Goal: Task Accomplishment & Management: Manage account settings

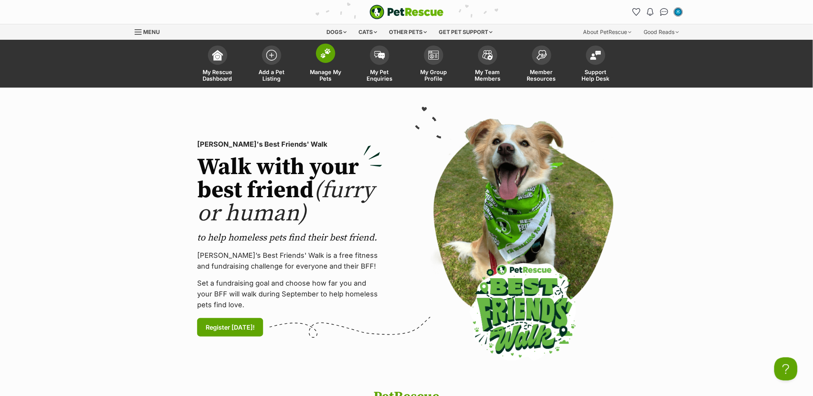
click at [326, 76] on span "Manage My Pets" at bounding box center [325, 75] width 35 height 13
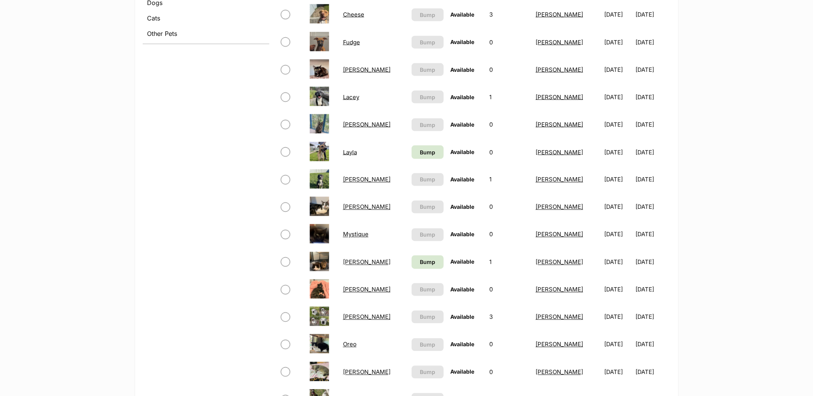
scroll to position [343, 0]
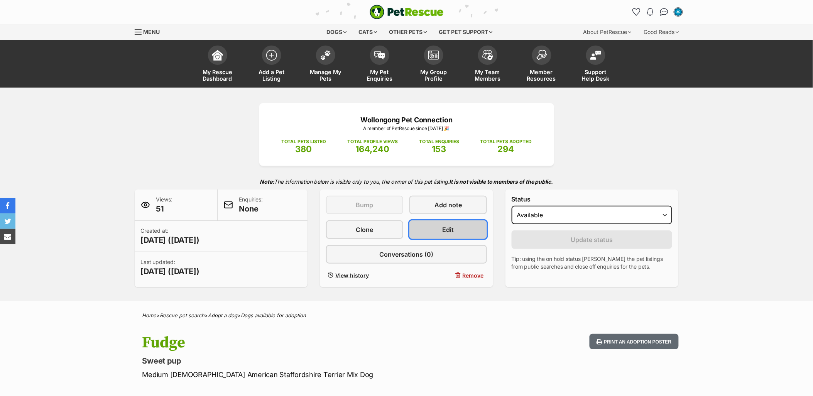
click at [467, 233] on link "Edit" at bounding box center [447, 229] width 77 height 19
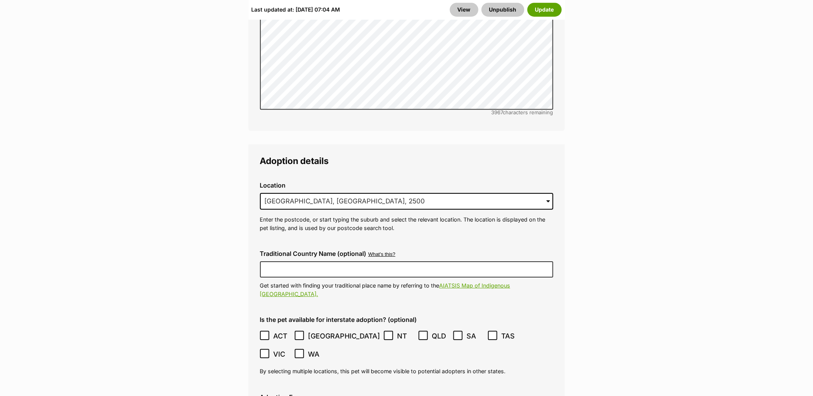
scroll to position [1972, 0]
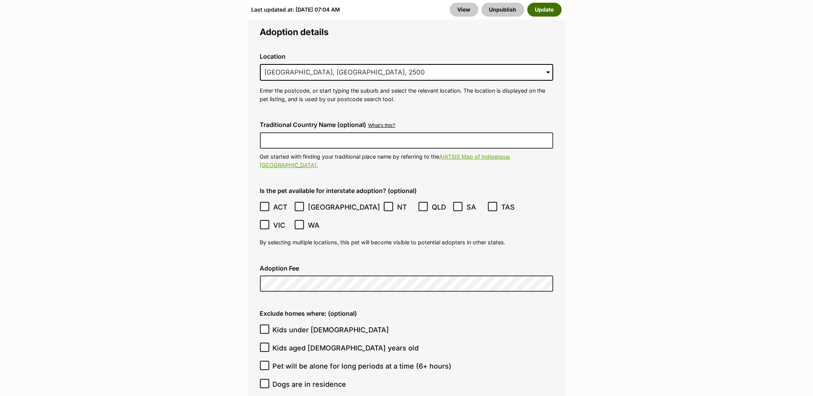
click at [550, 10] on button "Update" at bounding box center [544, 10] width 34 height 14
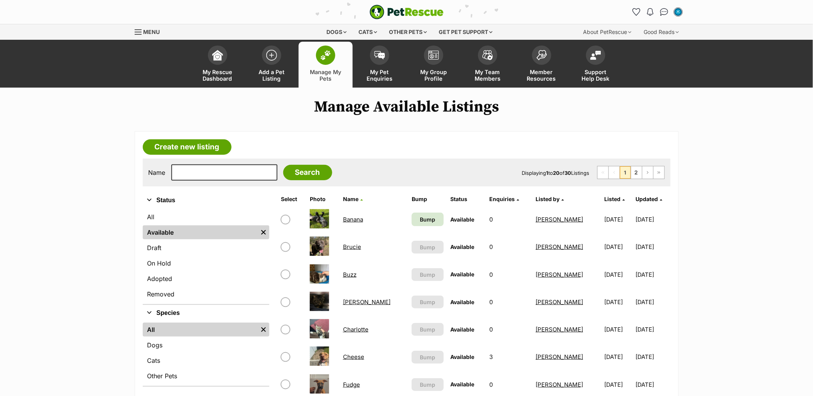
scroll to position [128, 0]
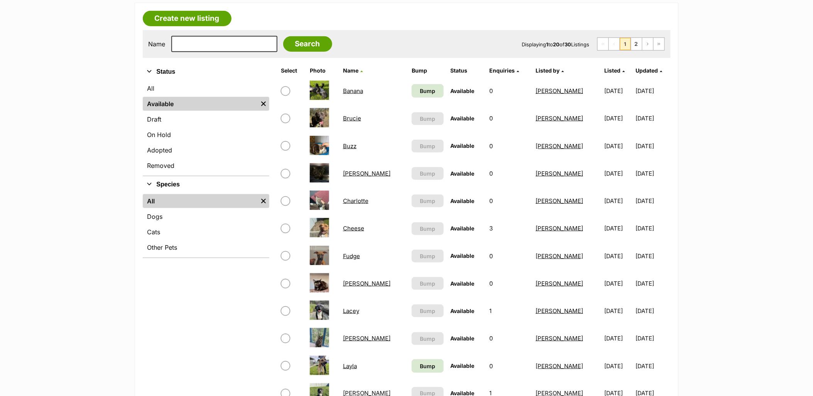
click at [353, 170] on link "[PERSON_NAME]" at bounding box center [366, 173] width 47 height 7
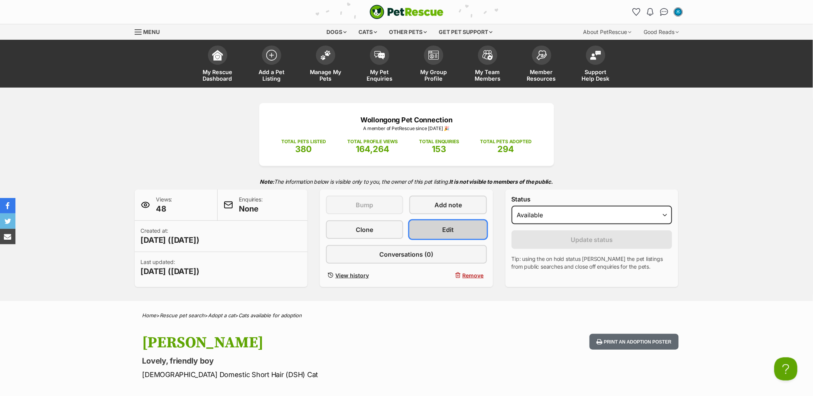
click at [460, 229] on link "Edit" at bounding box center [447, 229] width 77 height 19
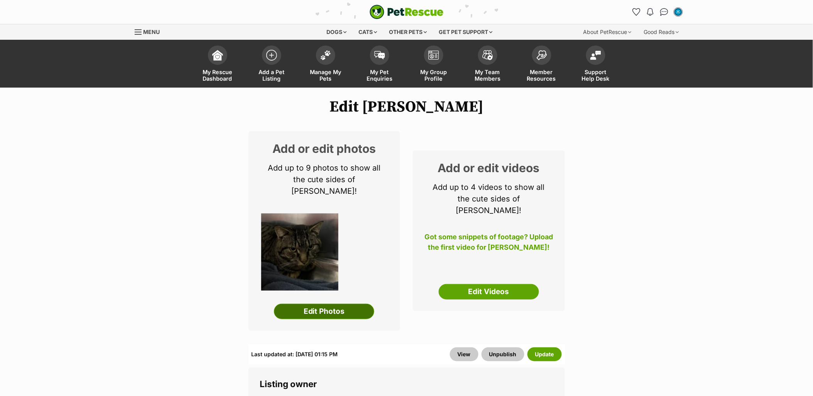
drag, startPoint x: 343, startPoint y: 306, endPoint x: 328, endPoint y: 276, distance: 34.0
click at [343, 306] on link "Edit Photos" at bounding box center [324, 311] width 100 height 15
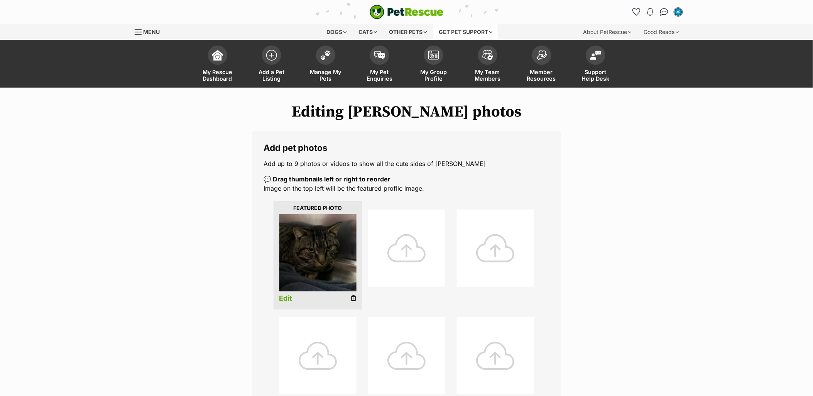
drag, startPoint x: 354, startPoint y: 302, endPoint x: 452, endPoint y: 29, distance: 289.9
click at [354, 302] on icon at bounding box center [353, 298] width 5 height 7
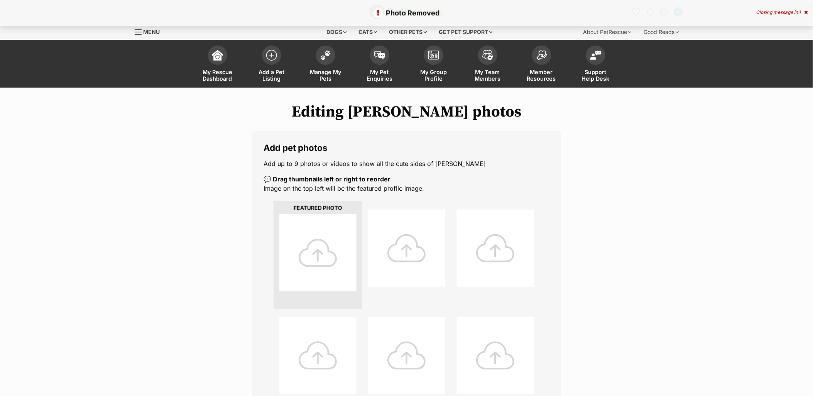
click at [319, 235] on div at bounding box center [317, 252] width 77 height 77
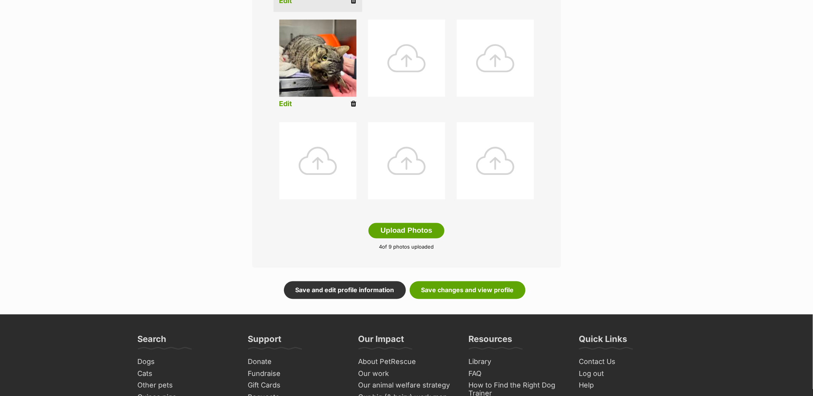
scroll to position [300, 0]
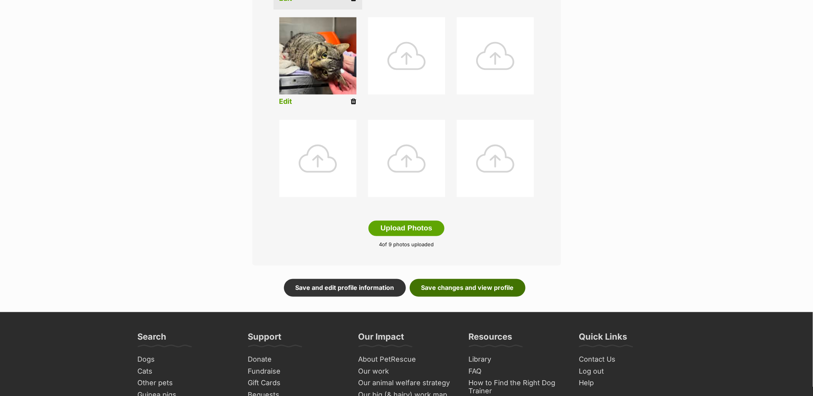
click at [478, 292] on link "Save changes and view profile" at bounding box center [468, 288] width 116 height 18
